Goal: Task Accomplishment & Management: Use online tool/utility

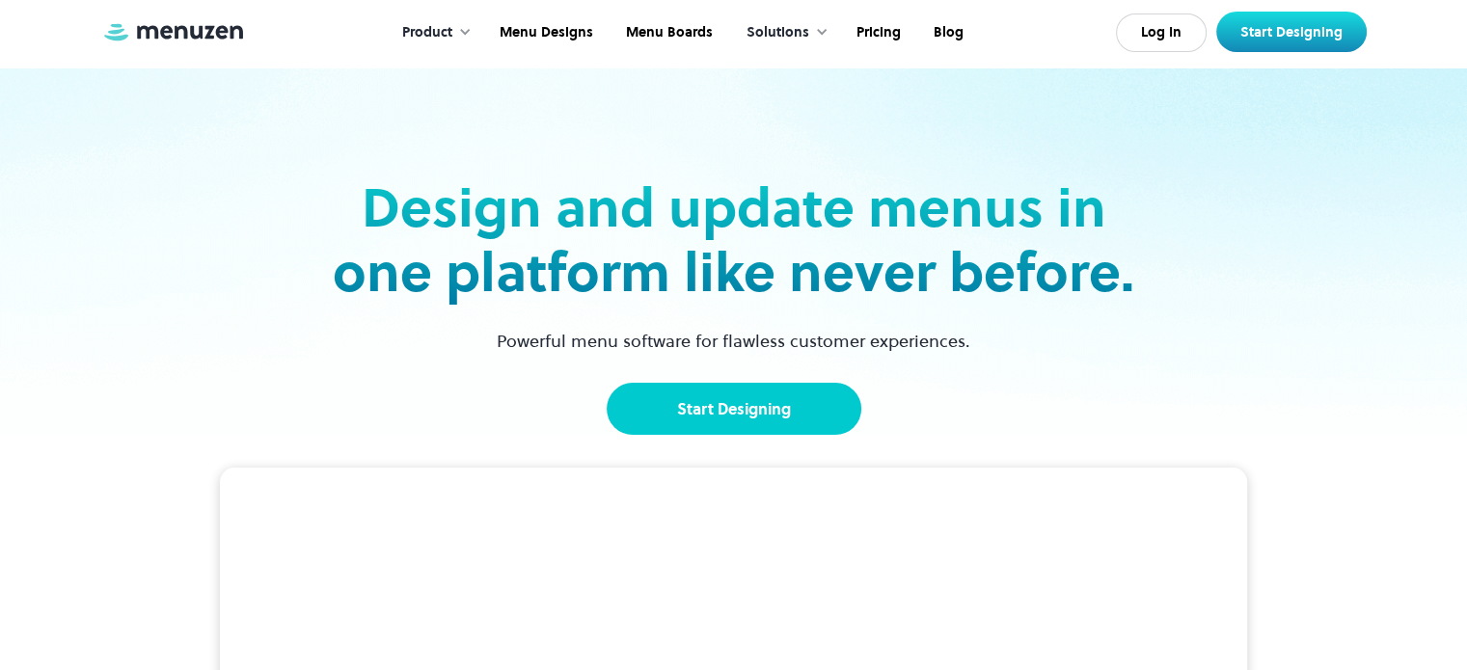
click at [801, 414] on link "Start Designing" at bounding box center [734, 409] width 255 height 52
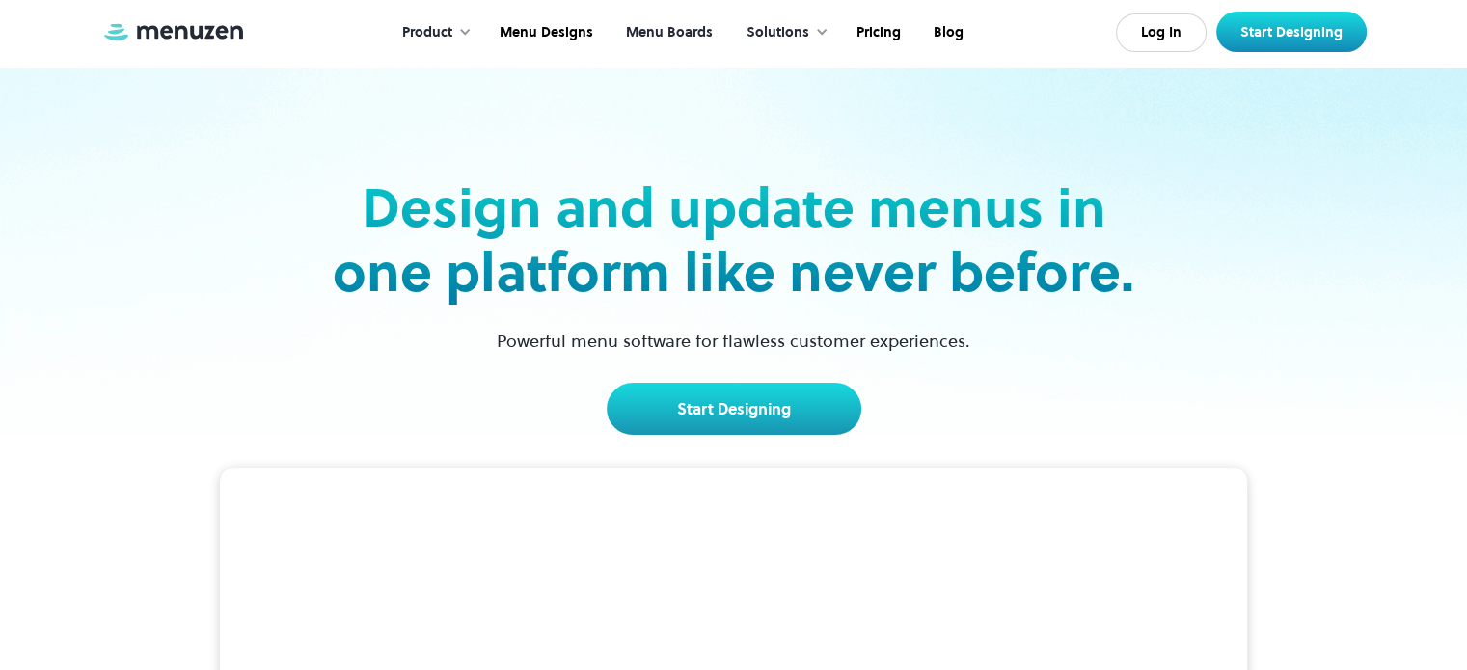
click at [678, 36] on link "Menu Boards" at bounding box center [668, 33] width 120 height 60
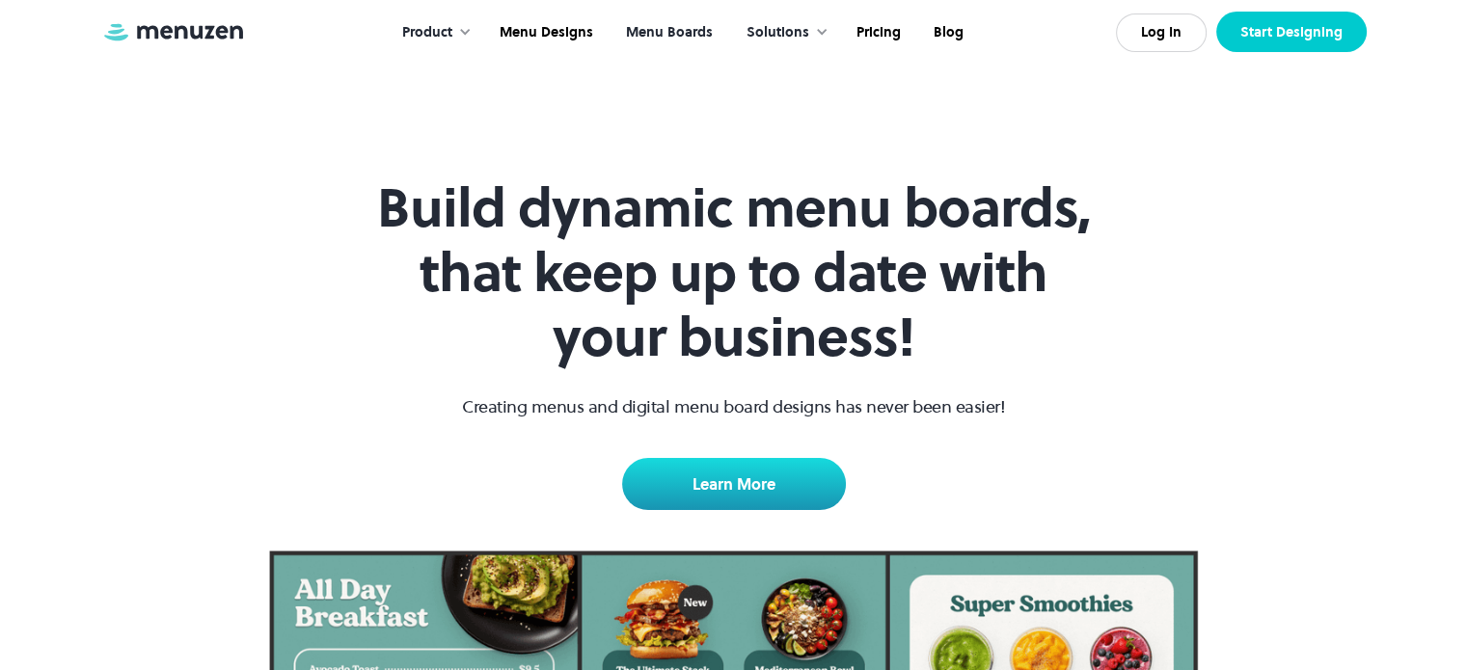
click at [1316, 26] on link "Start Designing" at bounding box center [1291, 32] width 150 height 41
